Goal: Complete application form

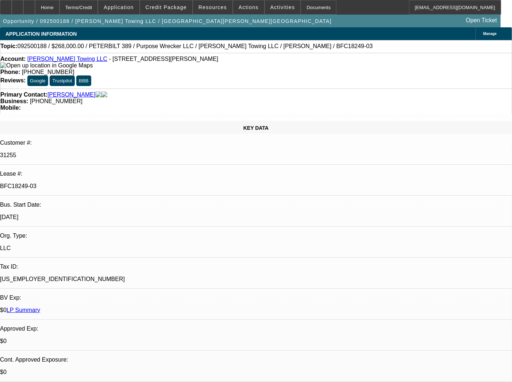
select select "0"
select select "6"
select select "0"
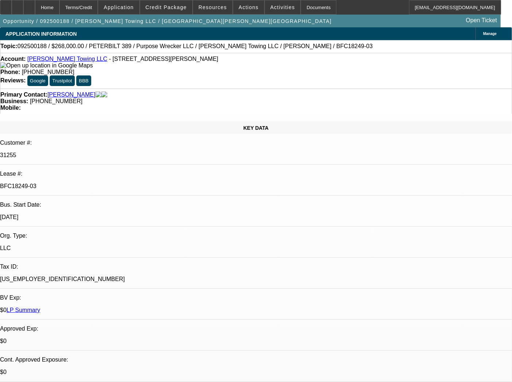
select select "2"
select select "0"
select select "6"
select select "0"
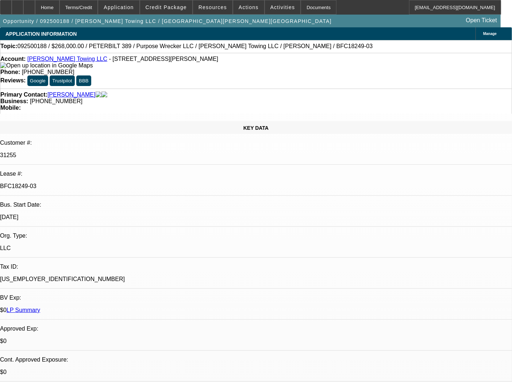
select select "0"
select select "6"
select select "0"
select select "2"
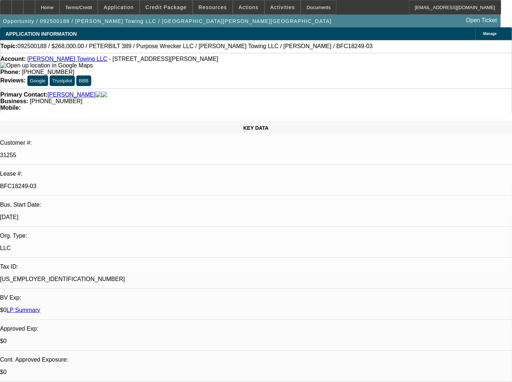
select select "0"
select select "6"
click at [301, 2] on div "Documents" at bounding box center [319, 7] width 36 height 15
